Goal: Register for event/course

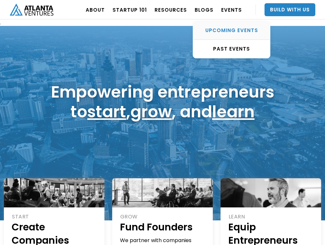
click at [230, 30] on div "UPCOMING EVENTS" at bounding box center [231, 30] width 77 height 6
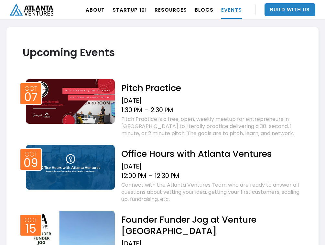
scroll to position [245, 0]
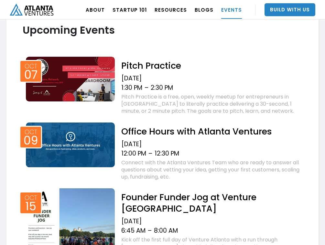
click at [161, 147] on div "[DATE]" at bounding box center [211, 144] width 181 height 8
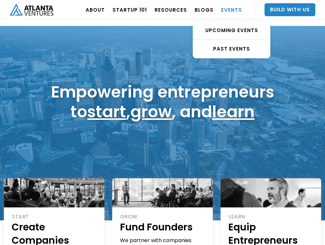
click at [232, 11] on link "EVENTS" at bounding box center [231, 10] width 21 height 18
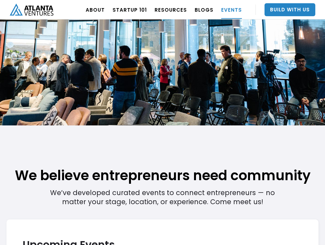
scroll to position [30, 0]
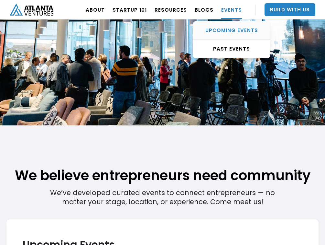
click at [228, 30] on div "UPCOMING EVENTS" at bounding box center [231, 30] width 77 height 6
